Goal: Find specific page/section: Find specific page/section

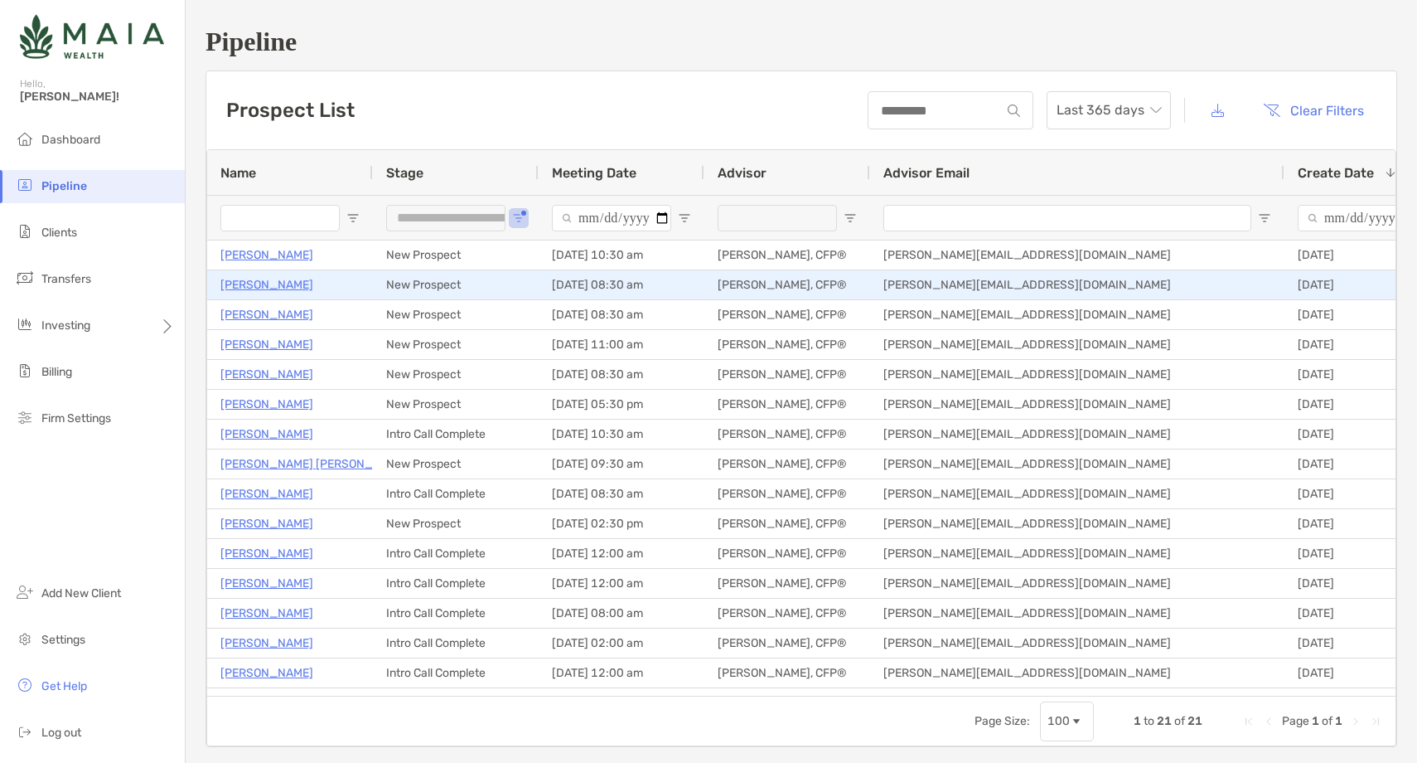
click at [289, 290] on p "[PERSON_NAME]" at bounding box center [266, 284] width 93 height 21
